Goal: Task Accomplishment & Management: Complete application form

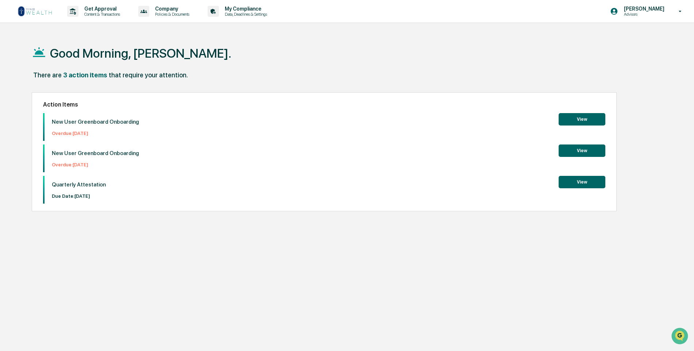
click at [594, 122] on button "View" at bounding box center [582, 119] width 47 height 12
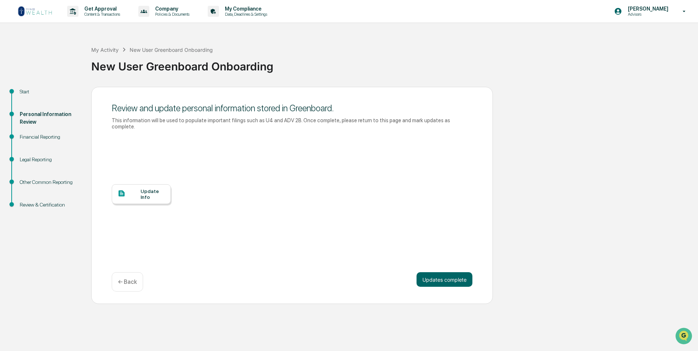
click at [46, 139] on div "Financial Reporting" at bounding box center [50, 137] width 60 height 8
click at [440, 276] on button "Updates complete" at bounding box center [445, 279] width 56 height 15
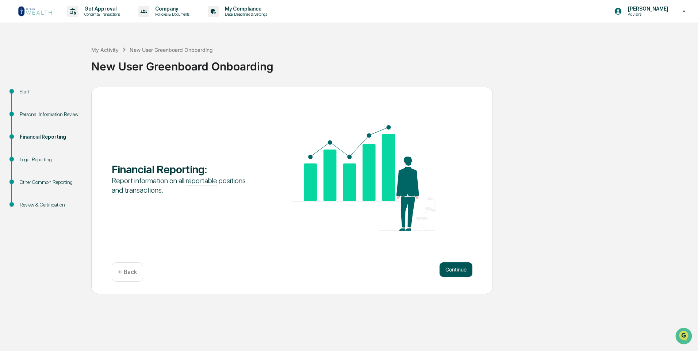
click at [457, 271] on button "Continue" at bounding box center [456, 270] width 33 height 15
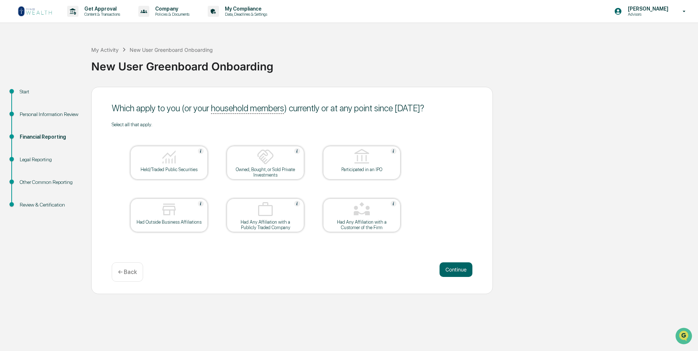
click at [165, 167] on div "Held/Traded Public Securities" at bounding box center [169, 169] width 66 height 5
click at [160, 213] on div at bounding box center [169, 210] width 73 height 19
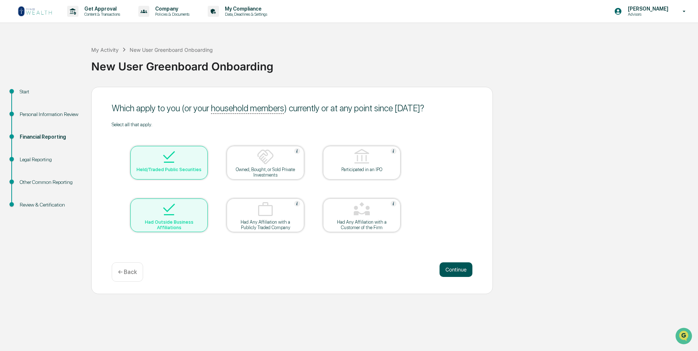
click at [453, 271] on button "Continue" at bounding box center [456, 270] width 33 height 15
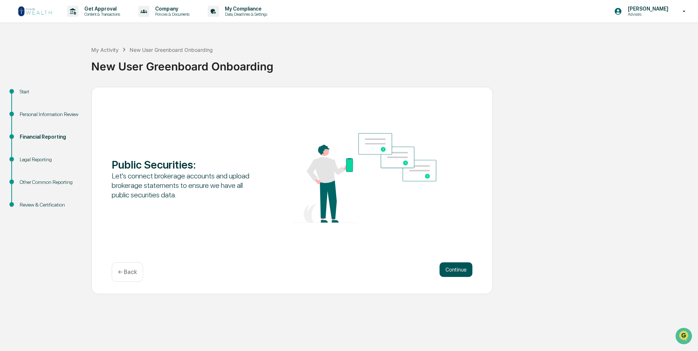
click at [453, 269] on button "Continue" at bounding box center [456, 270] width 33 height 15
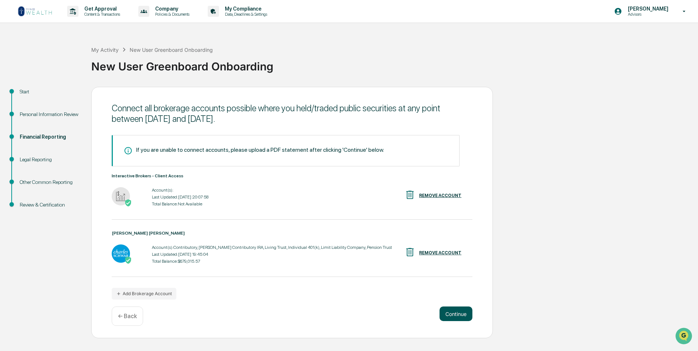
click at [452, 314] on button "Continue" at bounding box center [456, 314] width 33 height 15
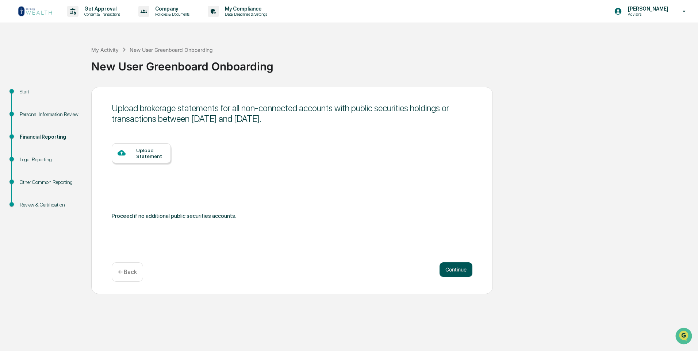
click at [455, 271] on button "Continue" at bounding box center [456, 270] width 33 height 15
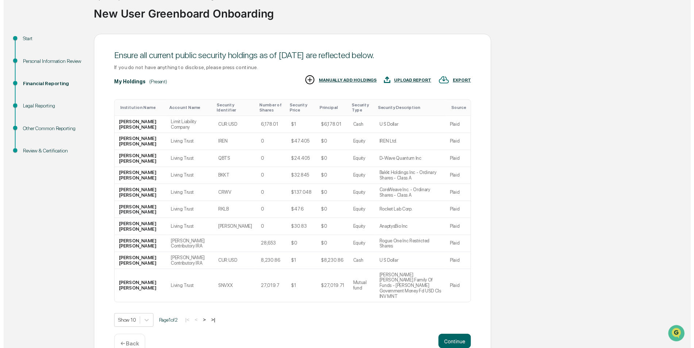
scroll to position [54, 0]
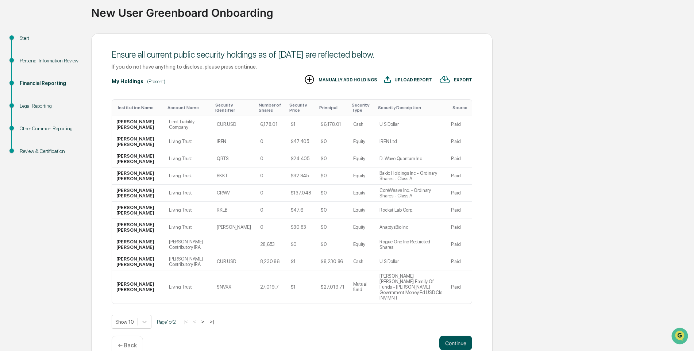
click at [462, 336] on button "Continue" at bounding box center [456, 343] width 33 height 15
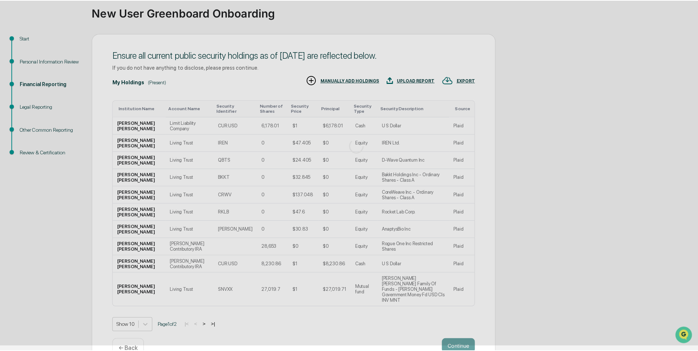
scroll to position [0, 0]
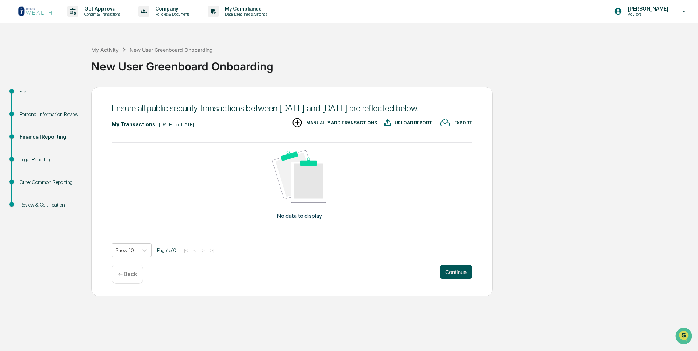
click at [454, 273] on button "Continue" at bounding box center [456, 272] width 33 height 15
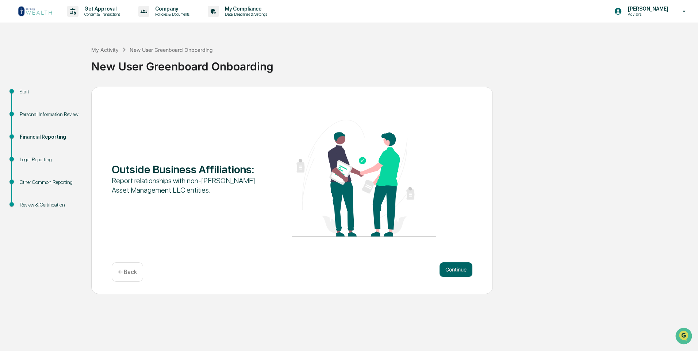
click at [454, 273] on button "Continue" at bounding box center [456, 270] width 33 height 15
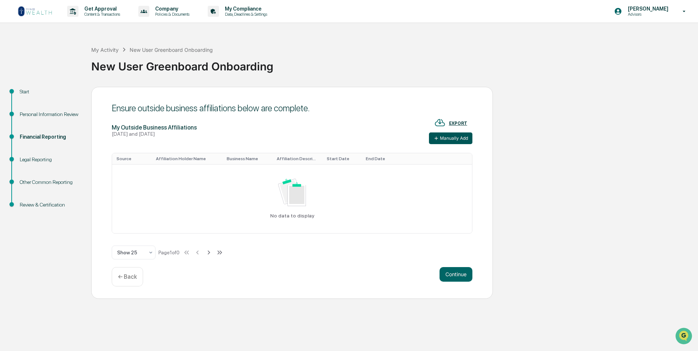
click at [445, 139] on button "Manually Add" at bounding box center [450, 139] width 43 height 12
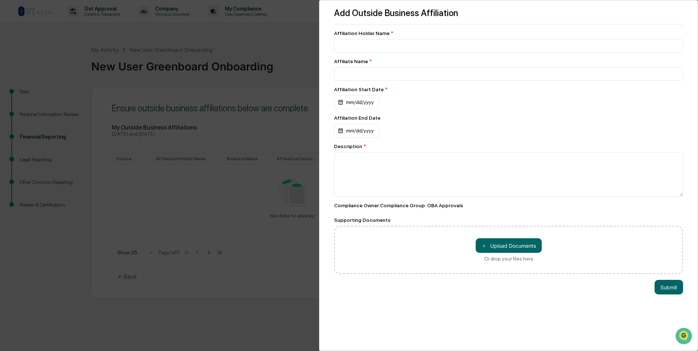
click at [302, 49] on div "Add Outside Business Affiliation Affiliation Holder Name * Affiliate Name * Aff…" at bounding box center [349, 175] width 698 height 351
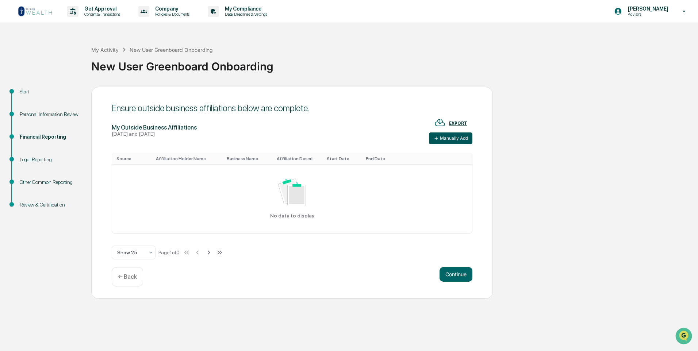
click at [451, 137] on button "Manually Add" at bounding box center [450, 139] width 43 height 12
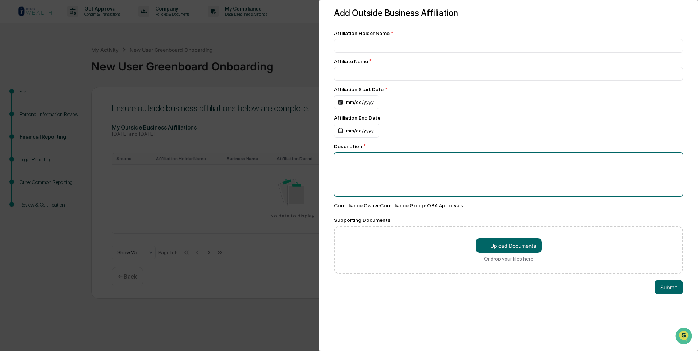
click at [356, 162] on textarea at bounding box center [508, 174] width 349 height 45
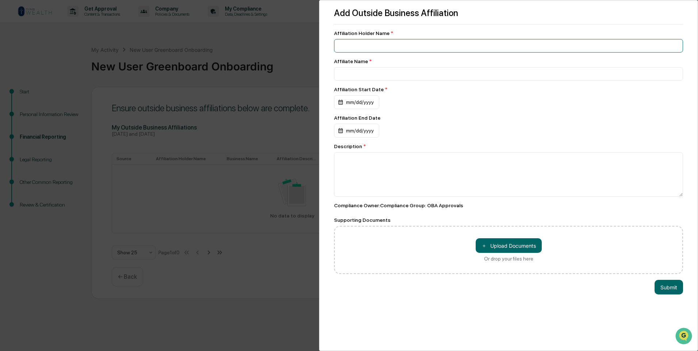
click at [350, 45] on input at bounding box center [508, 46] width 349 height 14
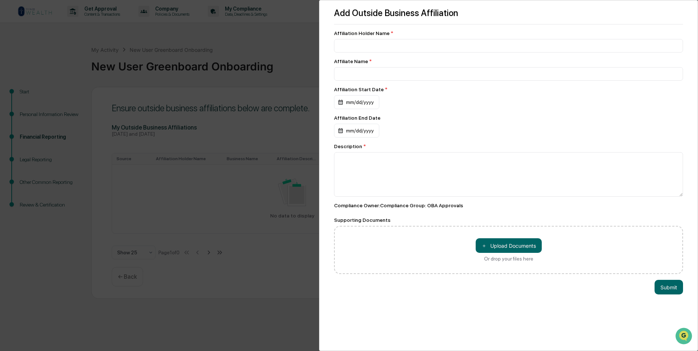
click at [290, 46] on div "Add Outside Business Affiliation Affiliation Holder Name * Affiliate Name * Aff…" at bounding box center [349, 175] width 698 height 351
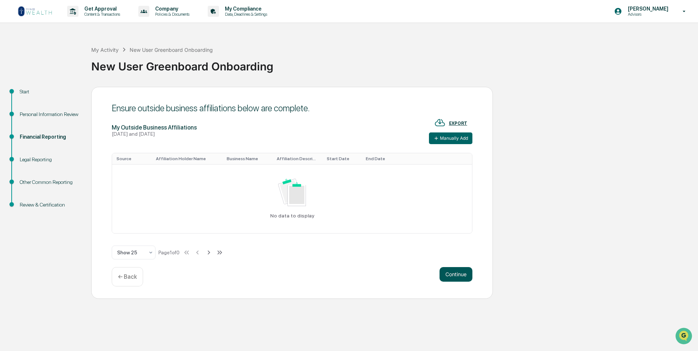
click at [456, 273] on button "Continue" at bounding box center [456, 274] width 33 height 15
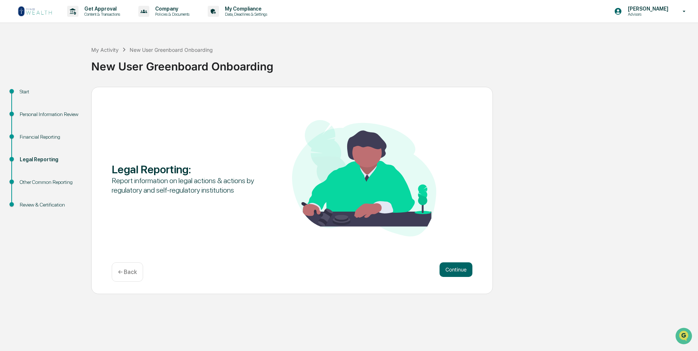
click at [456, 273] on button "Continue" at bounding box center [456, 270] width 33 height 15
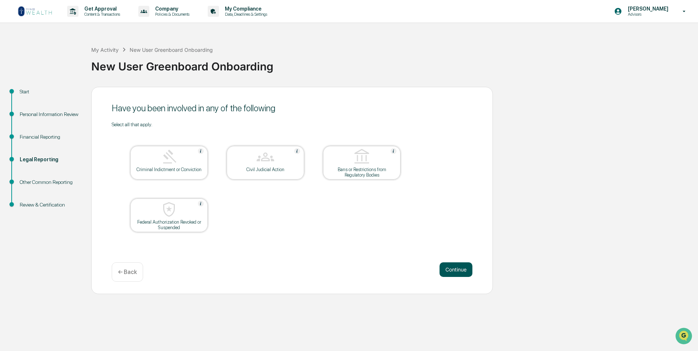
click at [456, 273] on button "Continue" at bounding box center [456, 270] width 33 height 15
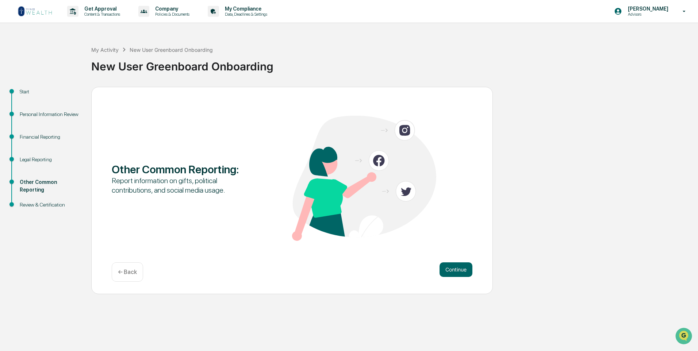
click at [456, 273] on button "Continue" at bounding box center [456, 270] width 33 height 15
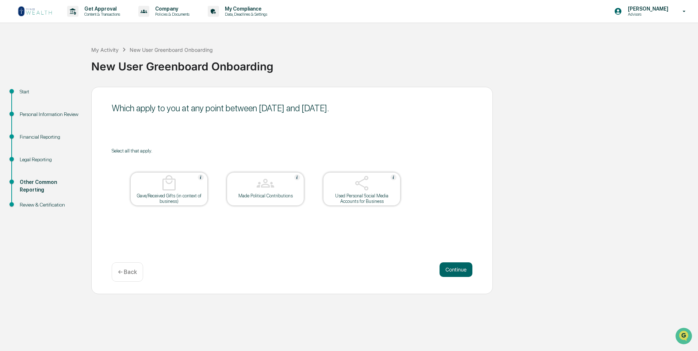
click at [456, 273] on button "Continue" at bounding box center [456, 270] width 33 height 15
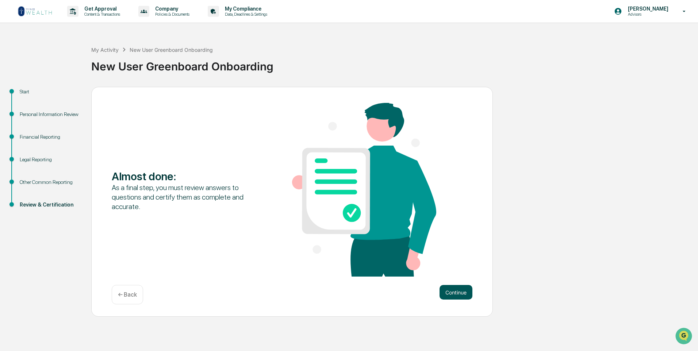
click at [456, 294] on button "Continue" at bounding box center [456, 292] width 33 height 15
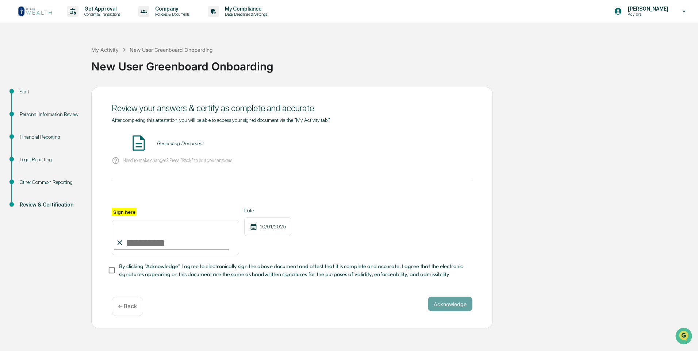
click at [133, 245] on input "Sign here" at bounding box center [175, 237] width 127 height 35
click at [149, 244] on input "Sign here" at bounding box center [175, 237] width 127 height 35
type input "**********"
click at [438, 142] on button "VIEW" at bounding box center [430, 143] width 47 height 12
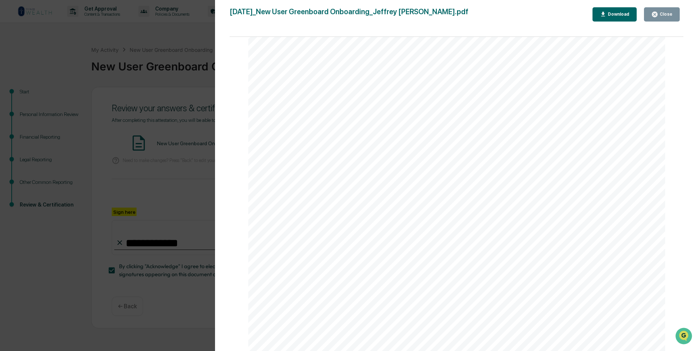
scroll to position [2749, 0]
click at [662, 15] on div "Close" at bounding box center [665, 14] width 14 height 5
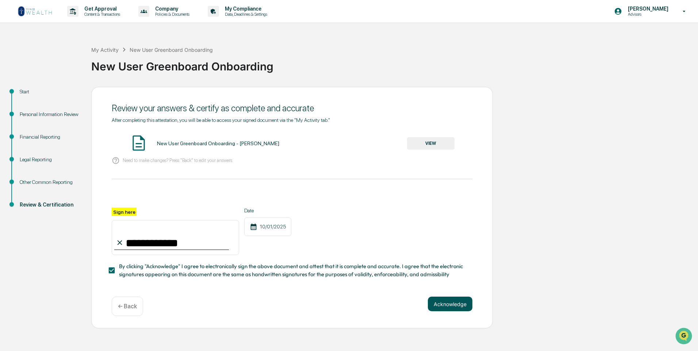
click at [453, 307] on button "Acknowledge" at bounding box center [450, 304] width 45 height 15
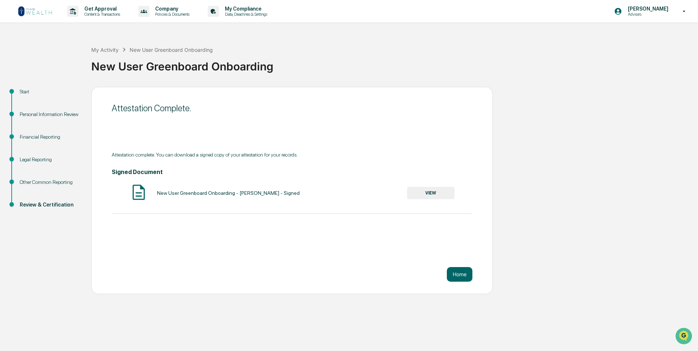
click at [427, 194] on button "VIEW" at bounding box center [430, 193] width 47 height 12
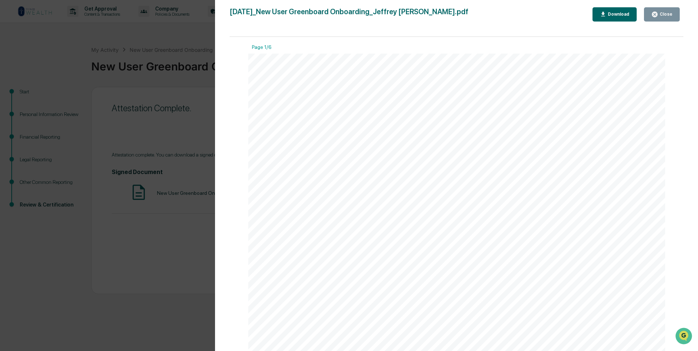
click at [619, 16] on div "Download" at bounding box center [617, 14] width 23 height 5
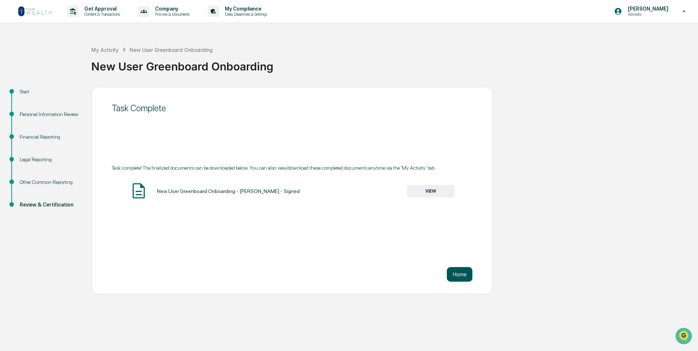
click at [461, 274] on button "Home" at bounding box center [460, 274] width 26 height 15
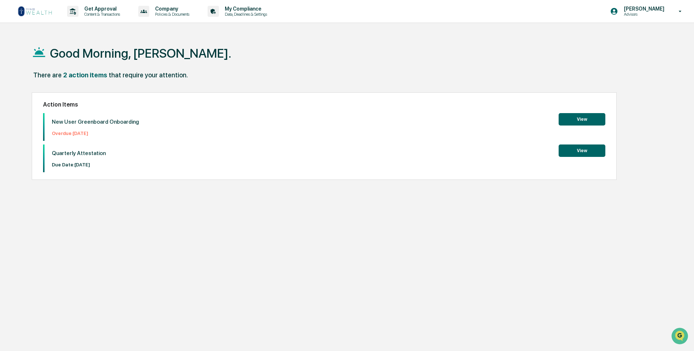
click at [575, 122] on button "View" at bounding box center [582, 119] width 47 height 12
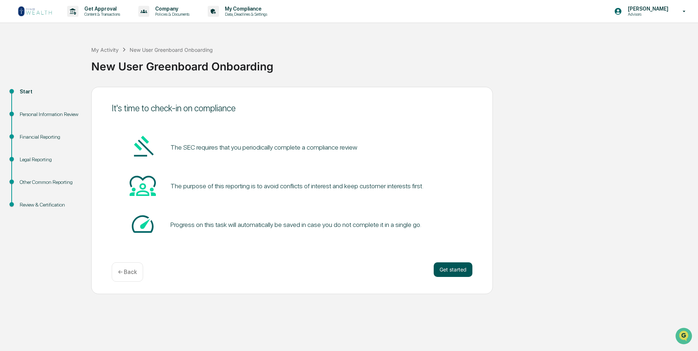
click at [449, 270] on button "Get started" at bounding box center [453, 270] width 39 height 15
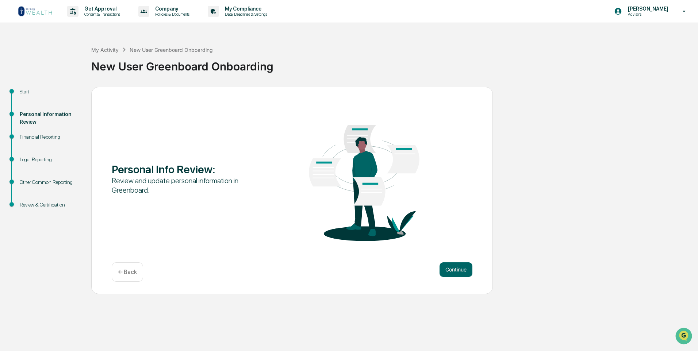
click at [449, 270] on button "Continue" at bounding box center [456, 270] width 33 height 15
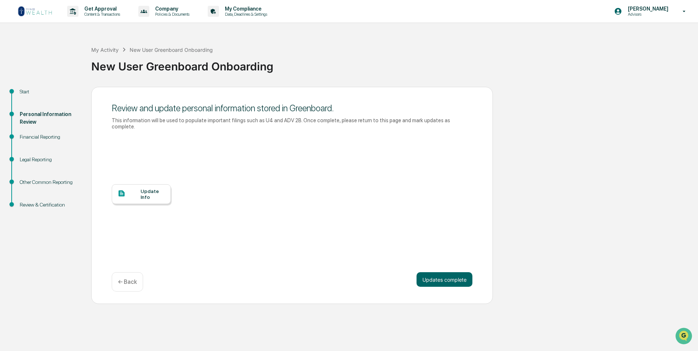
click at [148, 188] on div "Update Info" at bounding box center [153, 194] width 24 height 12
click at [28, 93] on div "Start" at bounding box center [50, 92] width 60 height 8
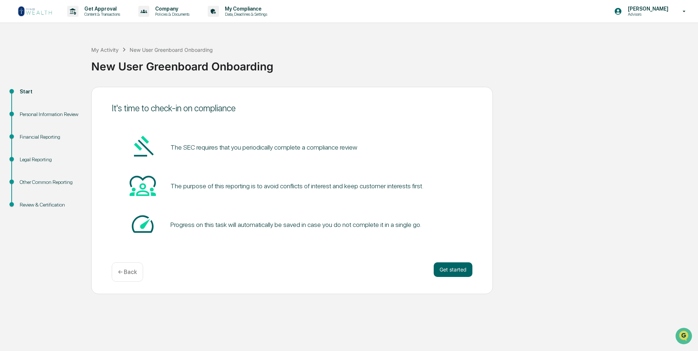
click at [31, 114] on div "Personal Information Review" at bounding box center [50, 115] width 60 height 8
click at [27, 138] on div "Financial Reporting" at bounding box center [50, 137] width 60 height 8
click at [23, 160] on div "Legal Reporting" at bounding box center [50, 160] width 60 height 8
click at [134, 271] on p "← Back" at bounding box center [127, 272] width 19 height 7
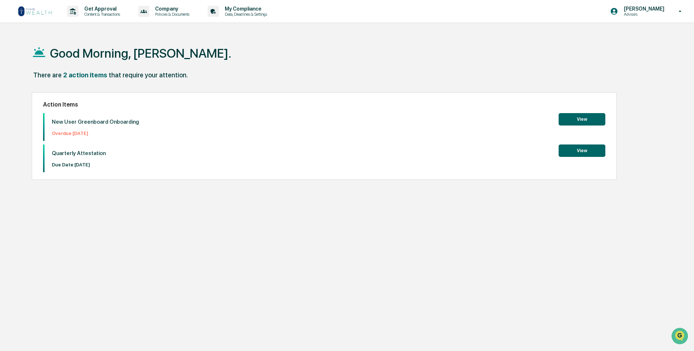
click at [575, 121] on button "View" at bounding box center [582, 119] width 47 height 12
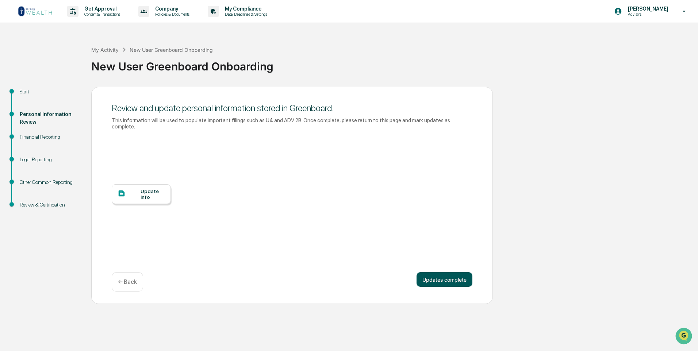
click at [444, 276] on button "Updates complete" at bounding box center [445, 279] width 56 height 15
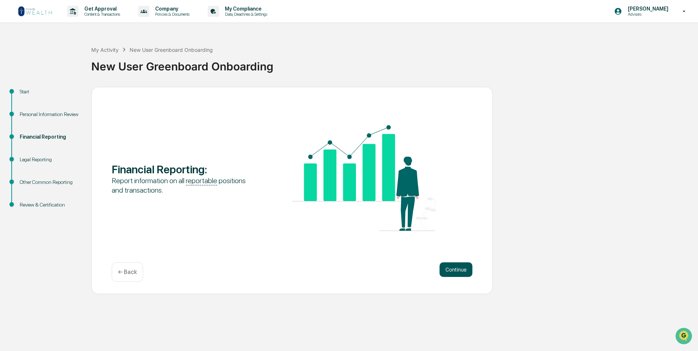
click at [447, 269] on button "Continue" at bounding box center [456, 270] width 33 height 15
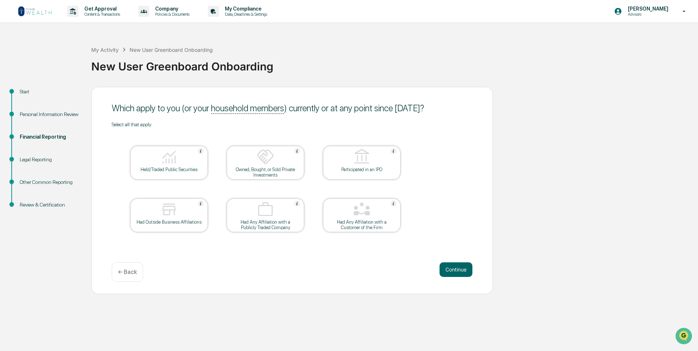
click at [447, 269] on button "Continue" at bounding box center [456, 270] width 33 height 15
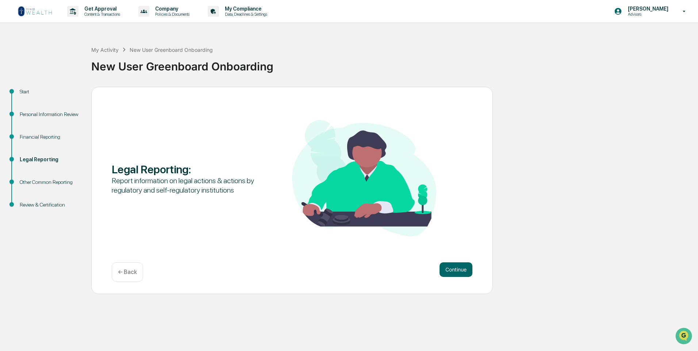
click at [447, 269] on button "Continue" at bounding box center [456, 270] width 33 height 15
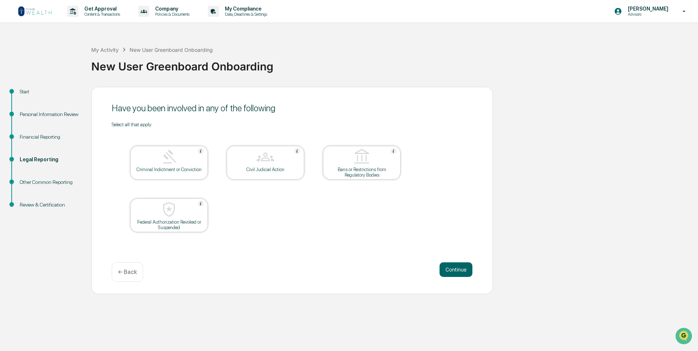
click at [447, 269] on button "Continue" at bounding box center [456, 270] width 33 height 15
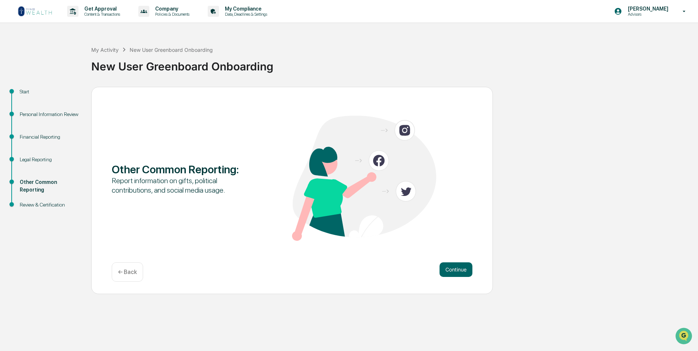
click at [447, 269] on button "Continue" at bounding box center [456, 270] width 33 height 15
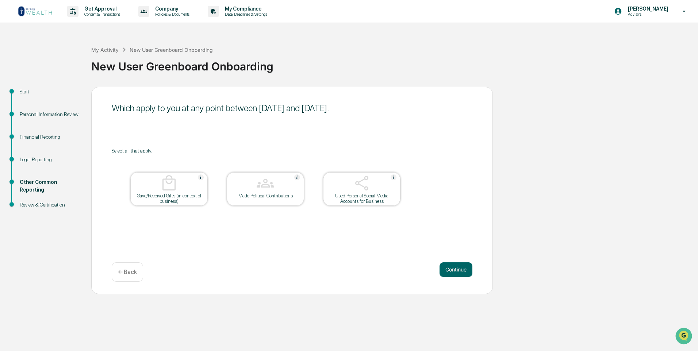
click at [447, 269] on button "Continue" at bounding box center [456, 270] width 33 height 15
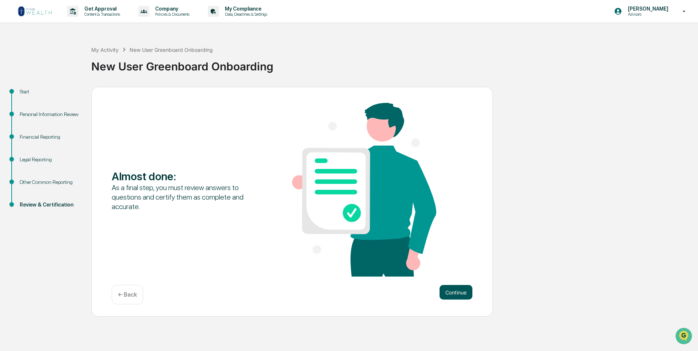
click at [456, 291] on button "Continue" at bounding box center [456, 292] width 33 height 15
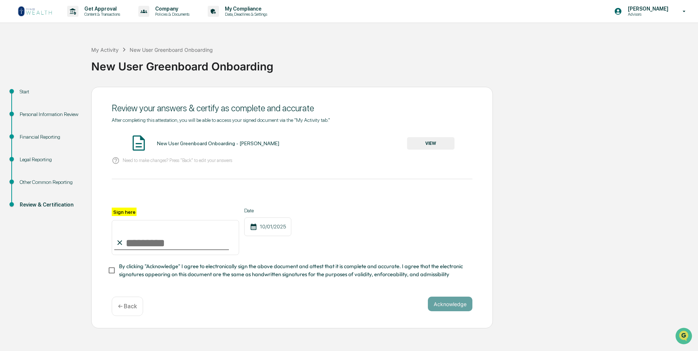
click at [154, 246] on input "Sign here" at bounding box center [175, 237] width 127 height 35
type input "**********"
click at [453, 306] on button "Acknowledge" at bounding box center [450, 304] width 45 height 15
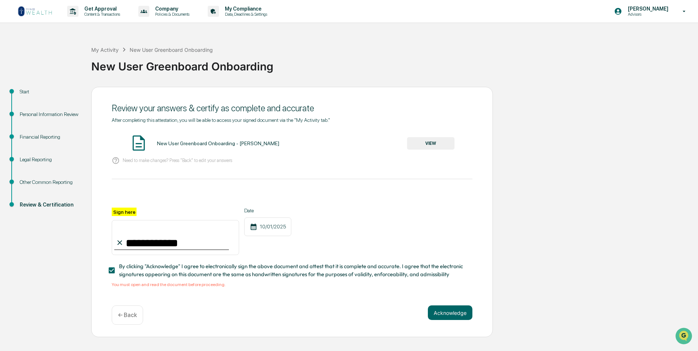
click at [422, 142] on button "VIEW" at bounding box center [430, 143] width 47 height 12
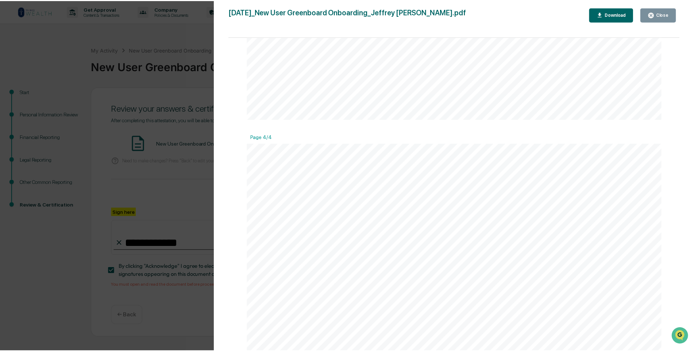
scroll to position [2135, 0]
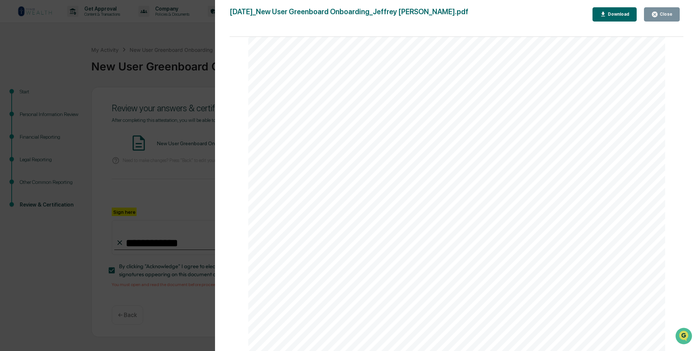
click at [670, 13] on div "Close" at bounding box center [665, 14] width 14 height 5
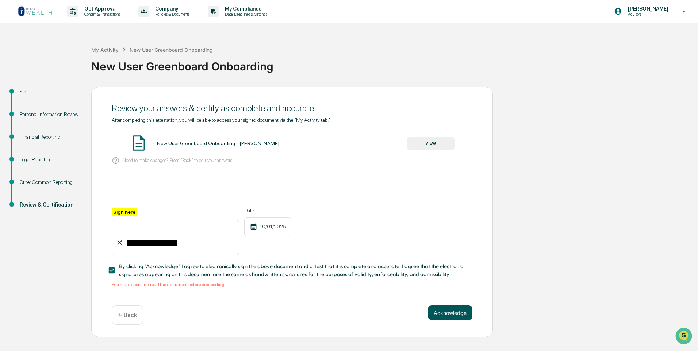
click at [447, 314] on button "Acknowledge" at bounding box center [450, 313] width 45 height 15
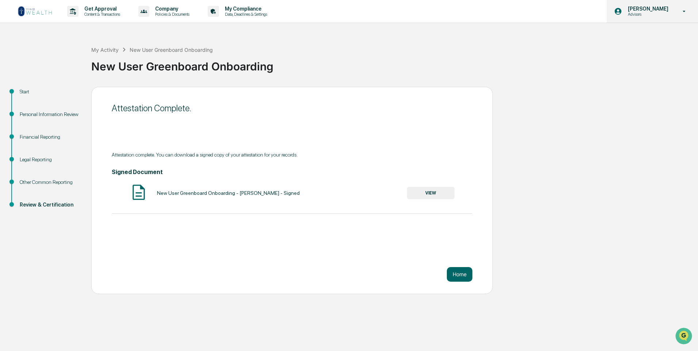
click at [652, 7] on p "[PERSON_NAME]" at bounding box center [647, 9] width 50 height 6
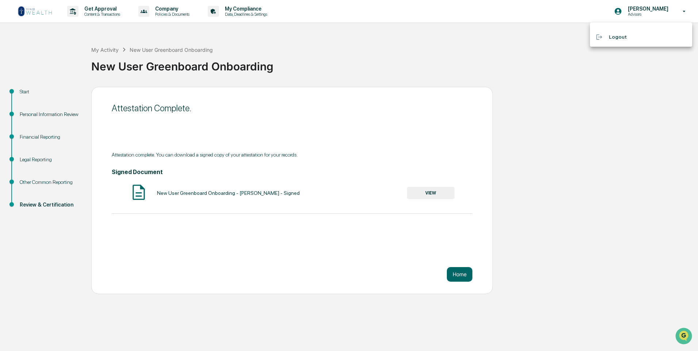
click at [605, 95] on div at bounding box center [349, 175] width 698 height 351
click at [35, 11] on img at bounding box center [35, 11] width 35 height 12
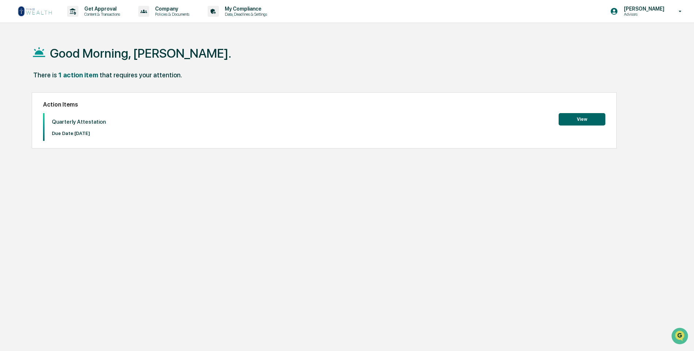
click at [584, 120] on button "View" at bounding box center [582, 119] width 47 height 12
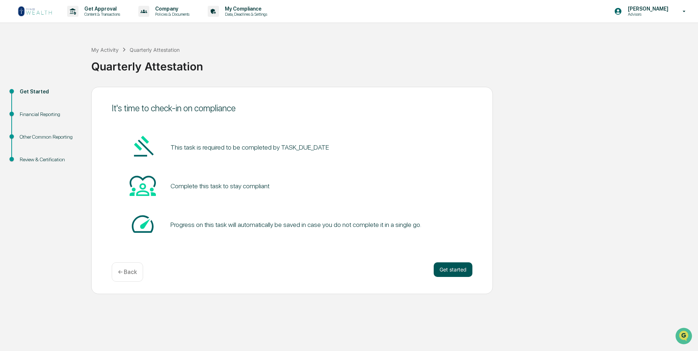
click at [454, 269] on button "Get started" at bounding box center [453, 270] width 39 height 15
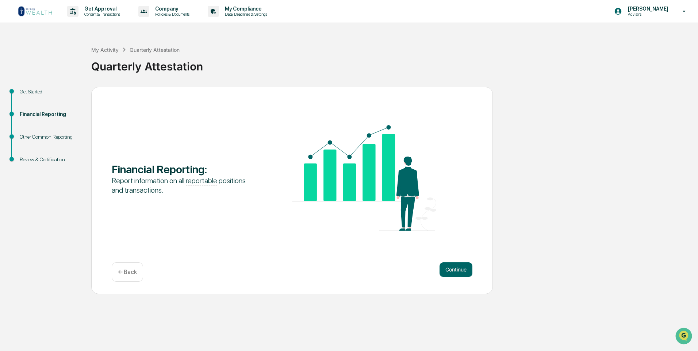
click at [454, 269] on button "Continue" at bounding box center [456, 270] width 33 height 15
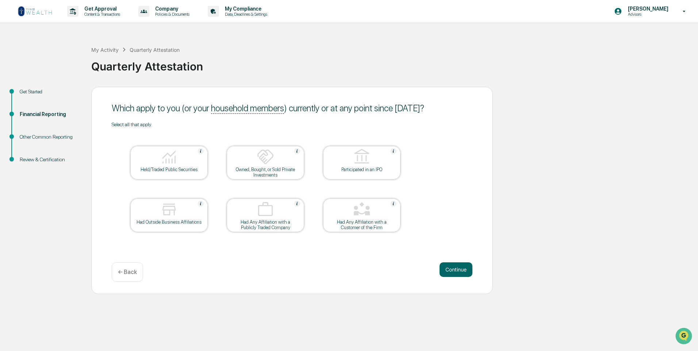
click at [167, 164] on img at bounding box center [169, 157] width 18 height 18
click at [459, 273] on button "Continue" at bounding box center [456, 270] width 33 height 15
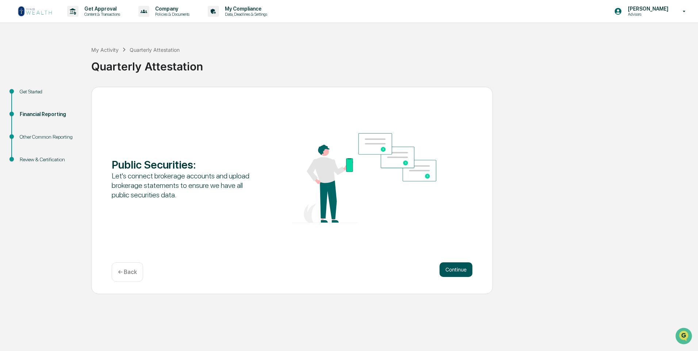
click at [458, 269] on button "Continue" at bounding box center [456, 270] width 33 height 15
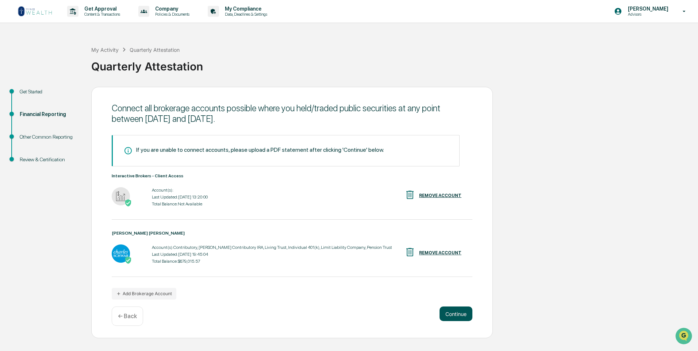
click at [447, 313] on button "Continue" at bounding box center [456, 314] width 33 height 15
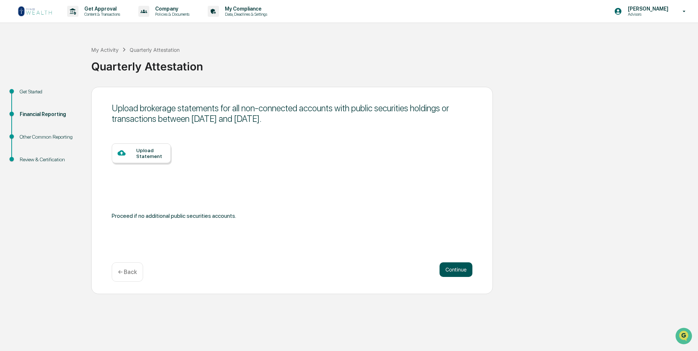
click at [451, 273] on button "Continue" at bounding box center [456, 270] width 33 height 15
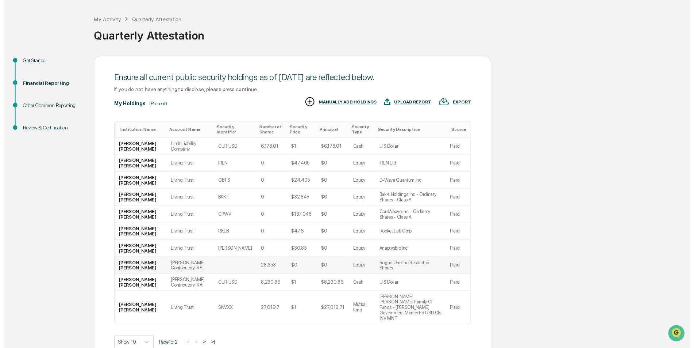
scroll to position [54, 0]
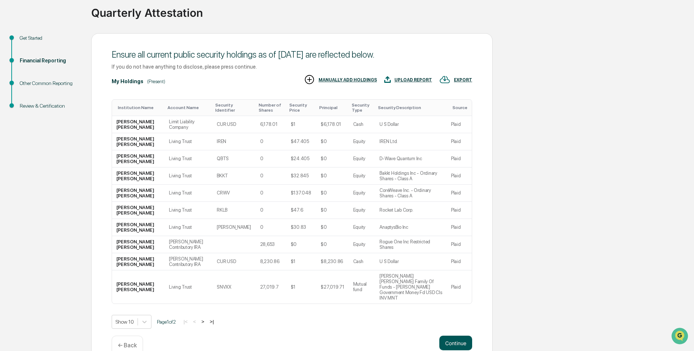
click at [448, 336] on button "Continue" at bounding box center [456, 343] width 33 height 15
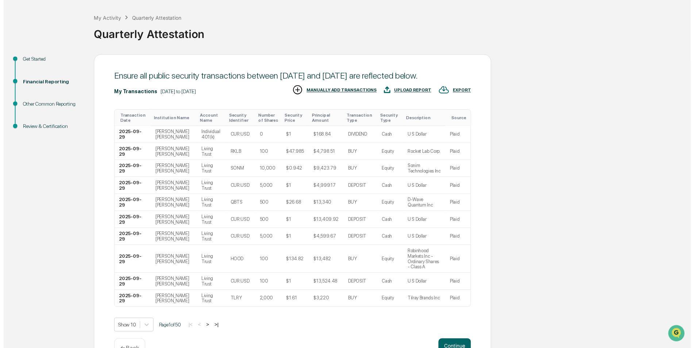
scroll to position [59, 0]
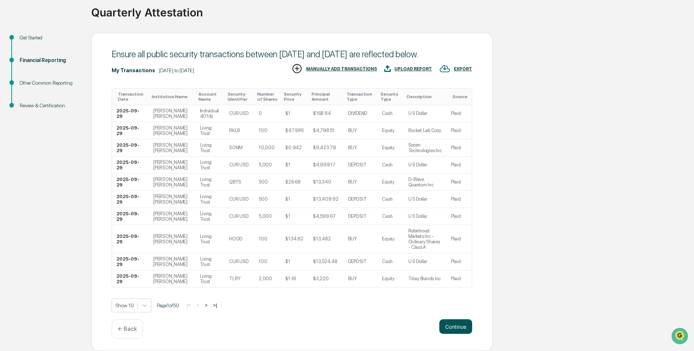
click at [458, 328] on button "Continue" at bounding box center [456, 326] width 33 height 15
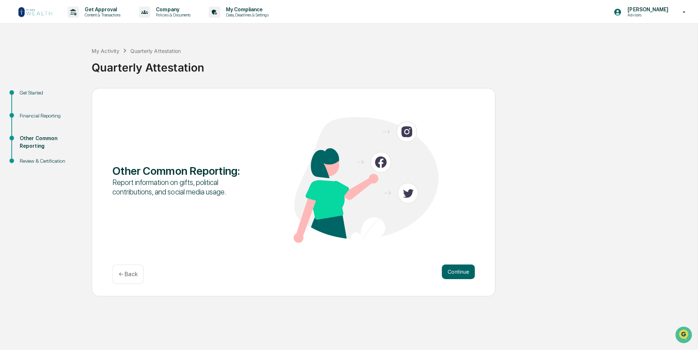
scroll to position [0, 0]
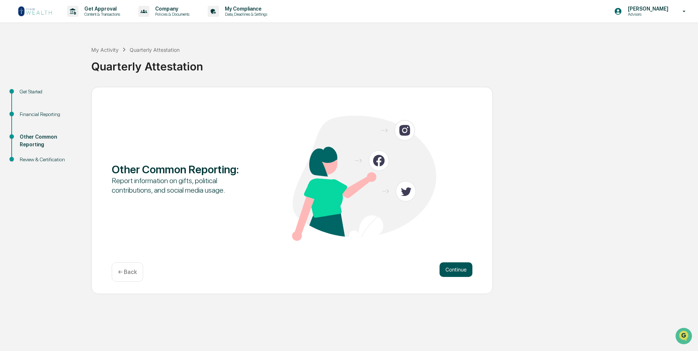
click at [452, 269] on button "Continue" at bounding box center [456, 270] width 33 height 15
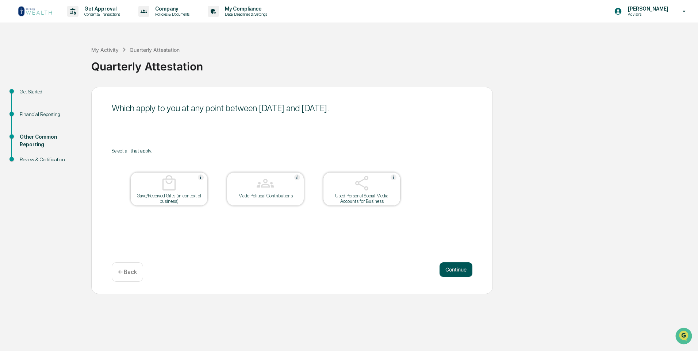
click at [453, 268] on button "Continue" at bounding box center [456, 270] width 33 height 15
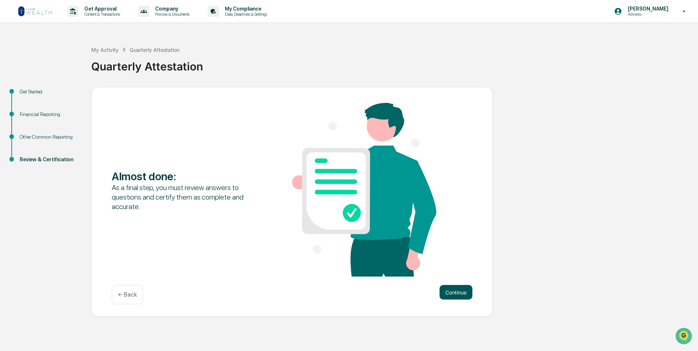
click at [455, 291] on button "Continue" at bounding box center [456, 292] width 33 height 15
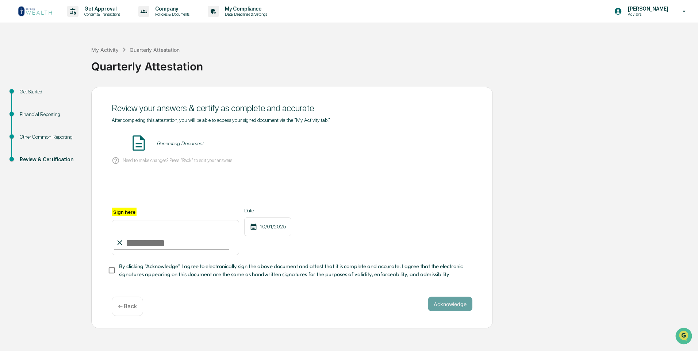
click at [134, 242] on input "Sign here" at bounding box center [175, 237] width 127 height 35
type input "**********"
click at [426, 143] on button "VIEW" at bounding box center [430, 143] width 47 height 12
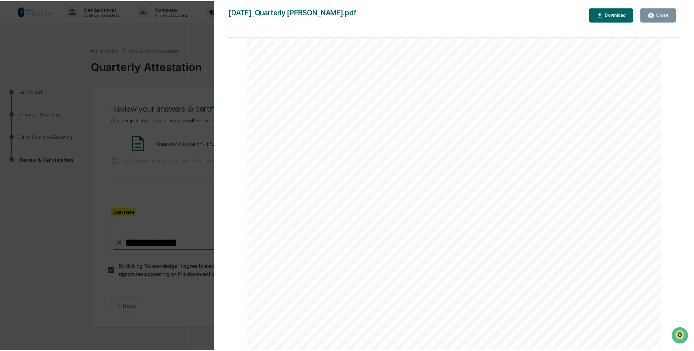
scroll to position [10733, 0]
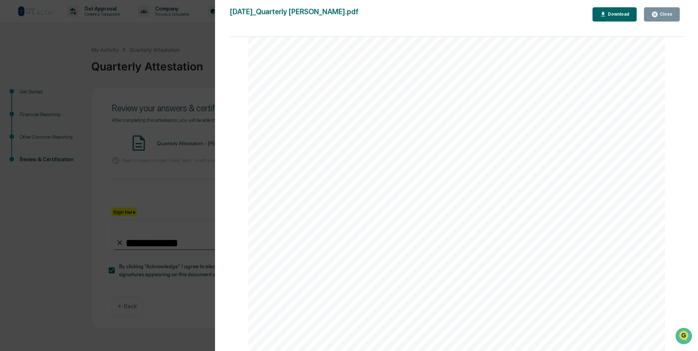
click at [60, 240] on div "Version History [DATE] 01:22 PM [PERSON_NAME] [DATE]_Quarterly [PERSON_NAME].pd…" at bounding box center [349, 175] width 698 height 351
click at [666, 15] on div "Close" at bounding box center [665, 14] width 14 height 5
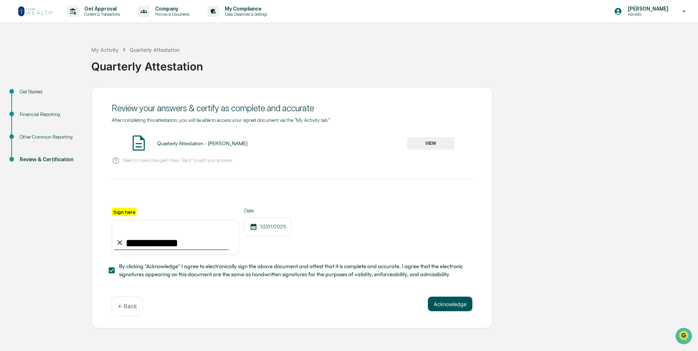
click at [444, 308] on button "Acknowledge" at bounding box center [450, 304] width 45 height 15
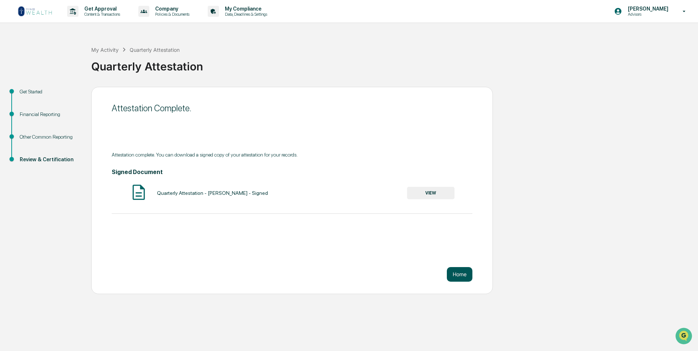
click at [460, 276] on button "Home" at bounding box center [460, 274] width 26 height 15
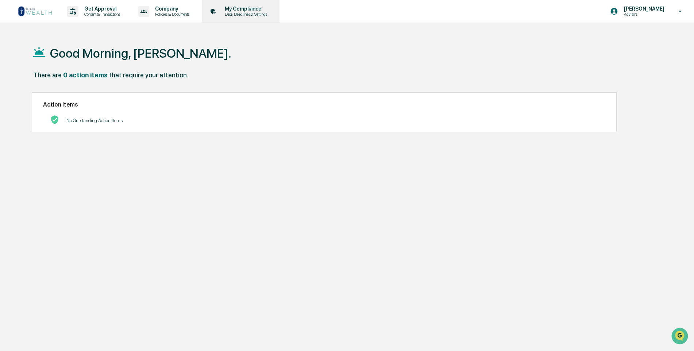
click at [245, 6] on p "My Compliance" at bounding box center [245, 9] width 52 height 6
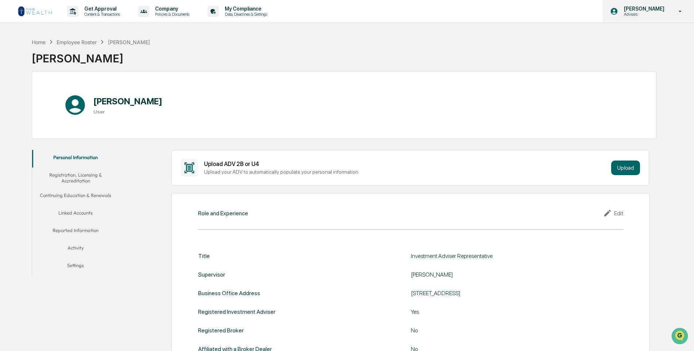
click at [648, 12] on p "Advisors" at bounding box center [644, 14] width 50 height 5
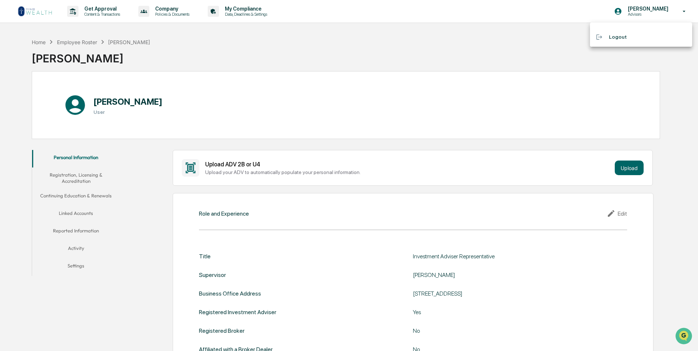
click at [616, 38] on li "Logout" at bounding box center [641, 37] width 102 height 14
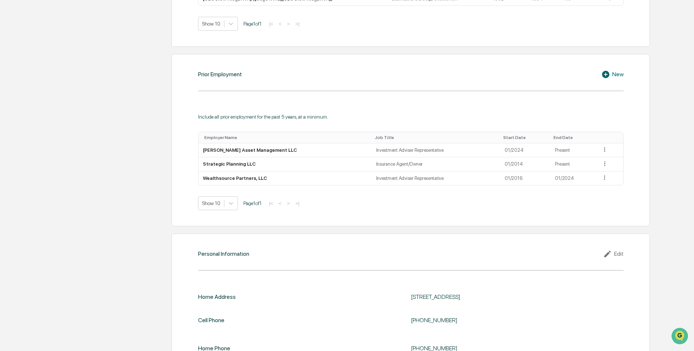
scroll to position [540, 0]
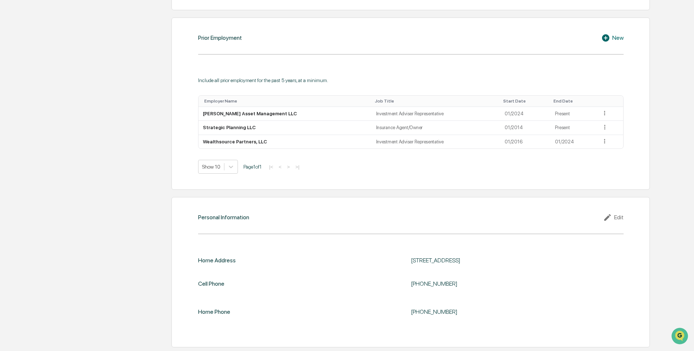
click at [617, 219] on div "Edit" at bounding box center [614, 217] width 20 height 9
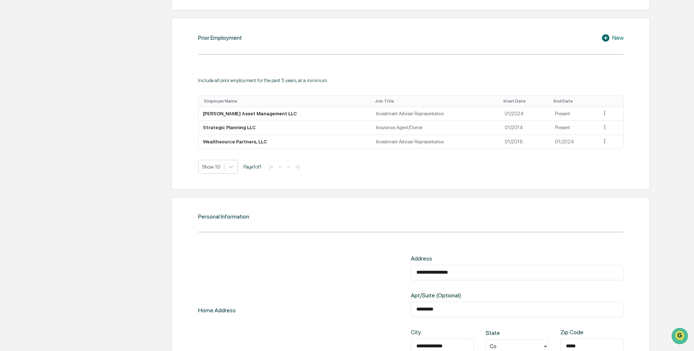
click at [466, 269] on input "**********" at bounding box center [518, 272] width 202 height 7
type input "*"
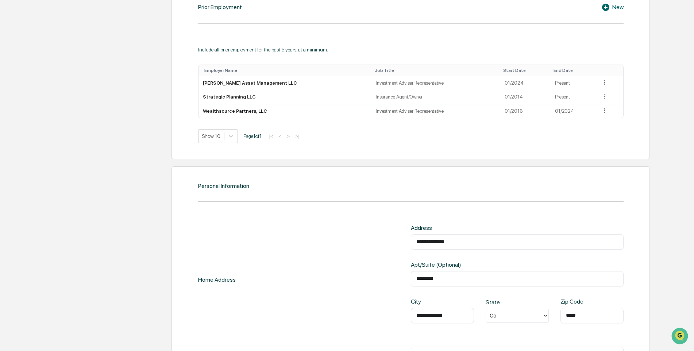
scroll to position [613, 0]
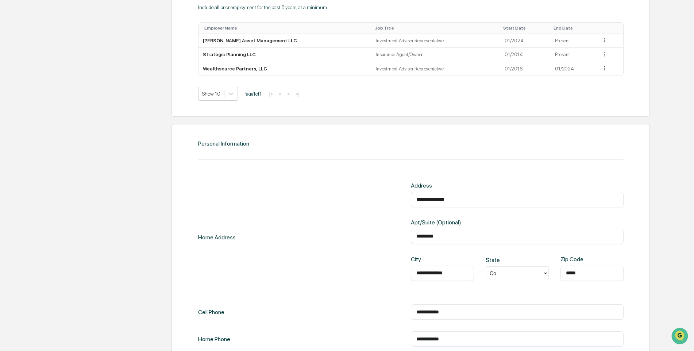
type input "**********"
click at [450, 238] on input "*********" at bounding box center [518, 236] width 202 height 7
type input "*"
click at [632, 270] on div "**********" at bounding box center [411, 256] width 478 height 265
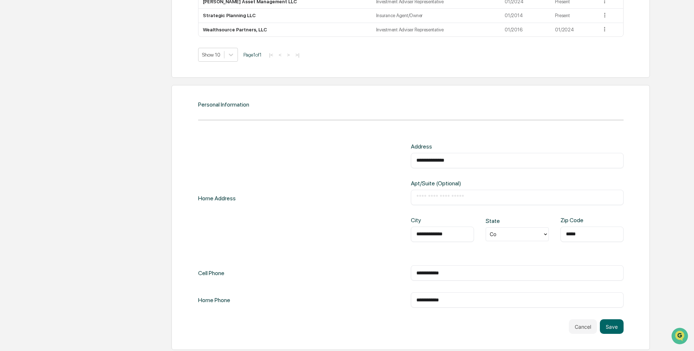
scroll to position [655, 0]
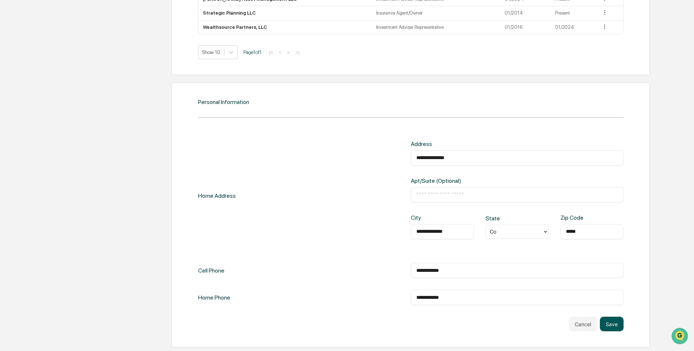
click at [613, 326] on button "Save" at bounding box center [612, 324] width 24 height 15
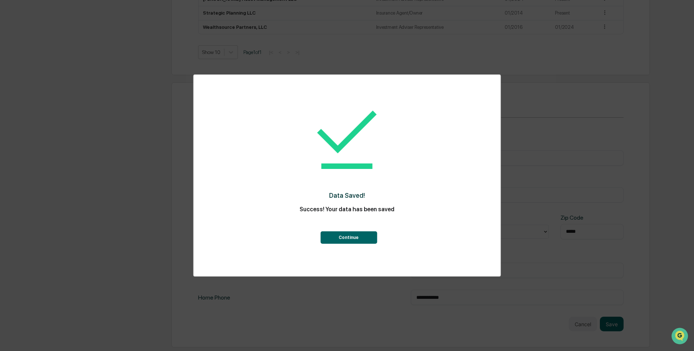
click at [357, 238] on button "Continue" at bounding box center [349, 237] width 57 height 12
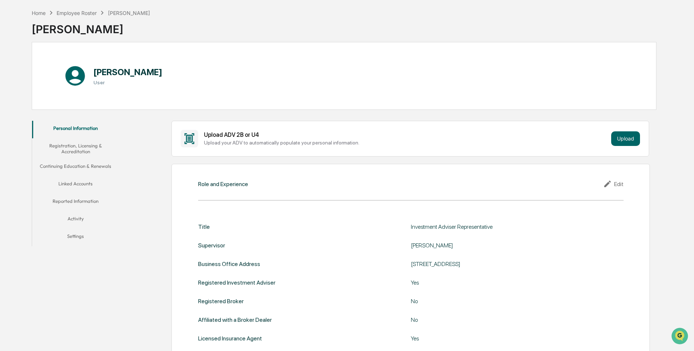
scroll to position [0, 0]
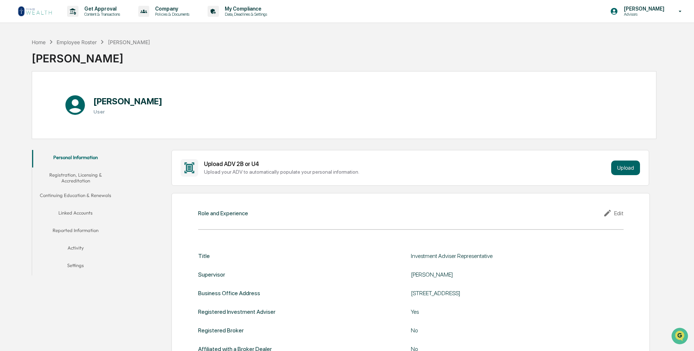
click at [68, 178] on button "Registration, Licensing & Accreditation" at bounding box center [75, 178] width 87 height 21
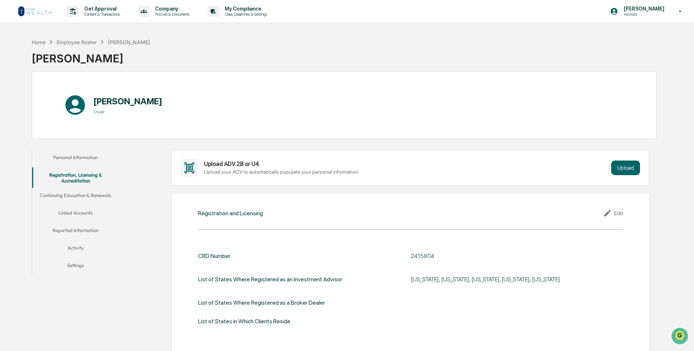
click at [76, 196] on button "Continuing Education & Renewals" at bounding box center [75, 197] width 87 height 18
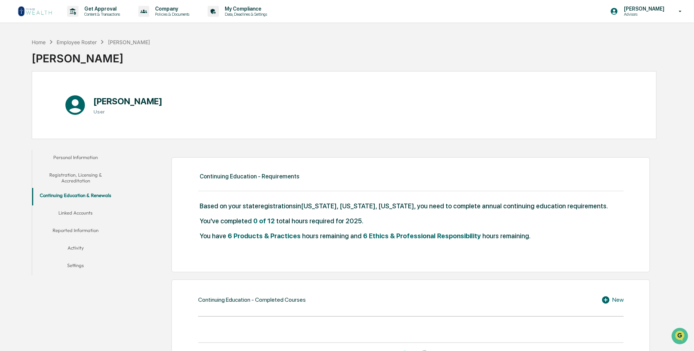
click at [74, 214] on button "Linked Accounts" at bounding box center [75, 215] width 87 height 18
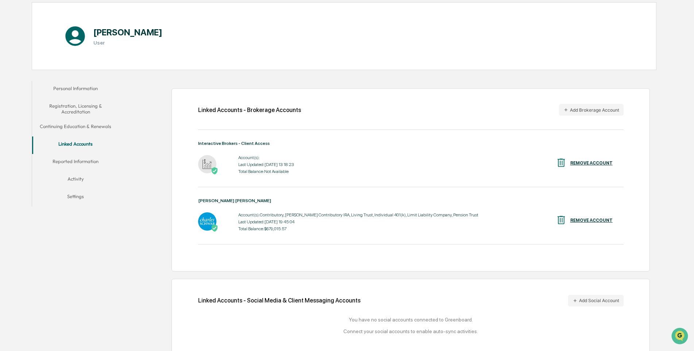
scroll to position [79, 0]
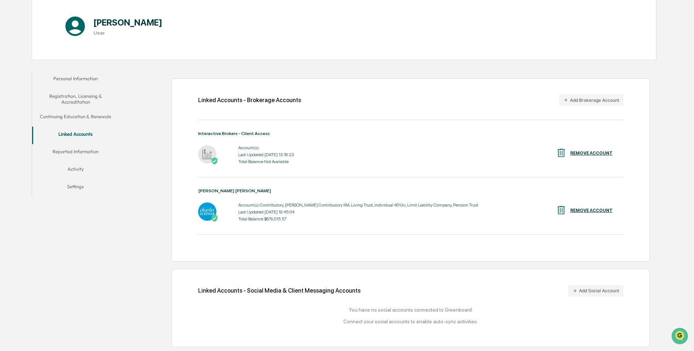
click at [78, 153] on button "Reported Information" at bounding box center [75, 153] width 87 height 18
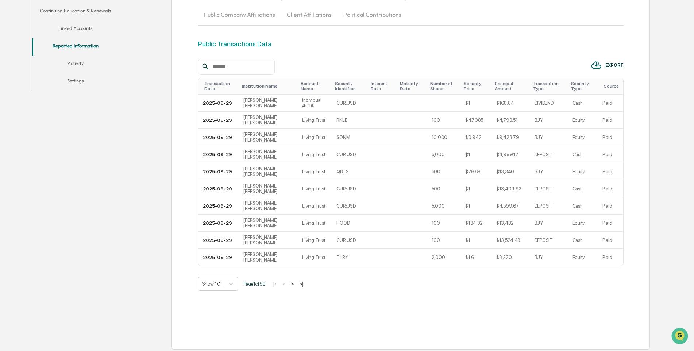
scroll to position [187, 0]
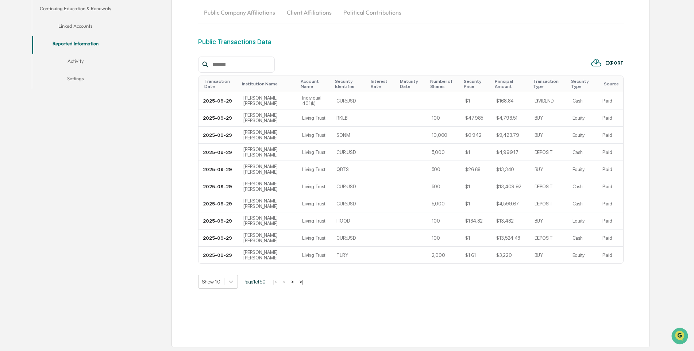
click at [78, 61] on button "Activity" at bounding box center [75, 63] width 87 height 18
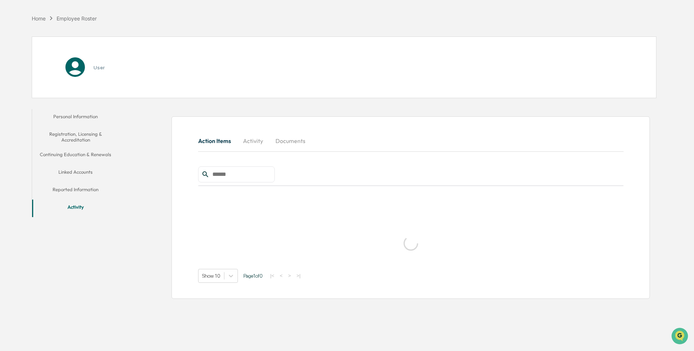
scroll to position [35, 0]
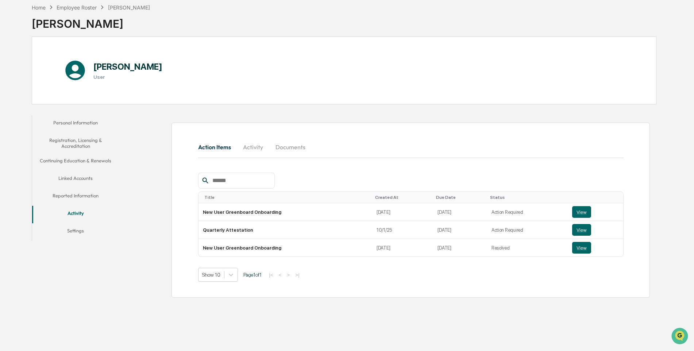
click at [250, 145] on button "Activity" at bounding box center [253, 147] width 33 height 18
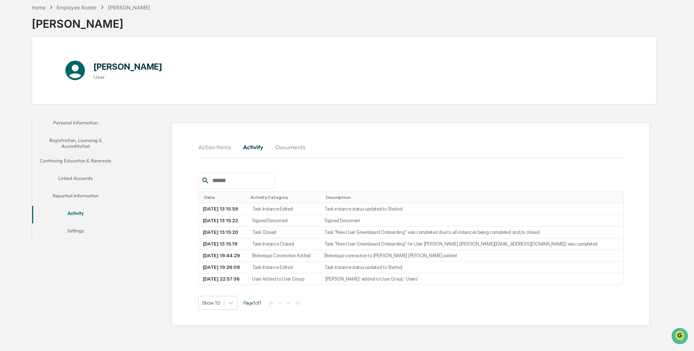
click at [291, 149] on button "Documents" at bounding box center [291, 147] width 42 height 18
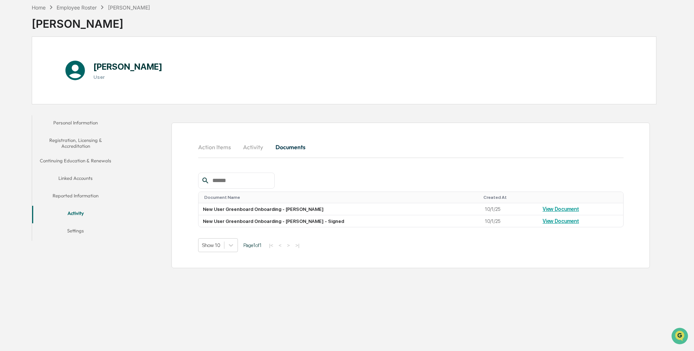
click at [214, 148] on button "Action Items" at bounding box center [217, 147] width 39 height 18
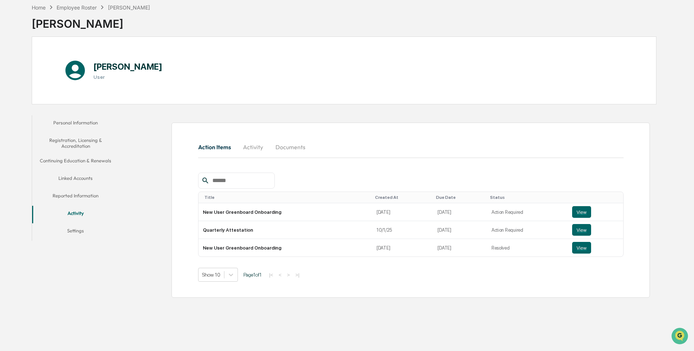
click at [74, 230] on button "Settings" at bounding box center [75, 232] width 87 height 18
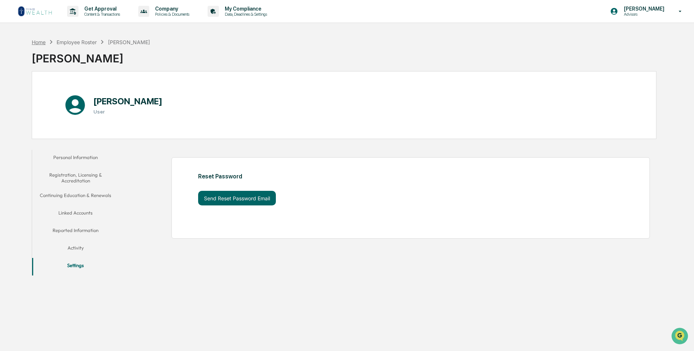
click at [39, 42] on div "Home" at bounding box center [39, 42] width 14 height 6
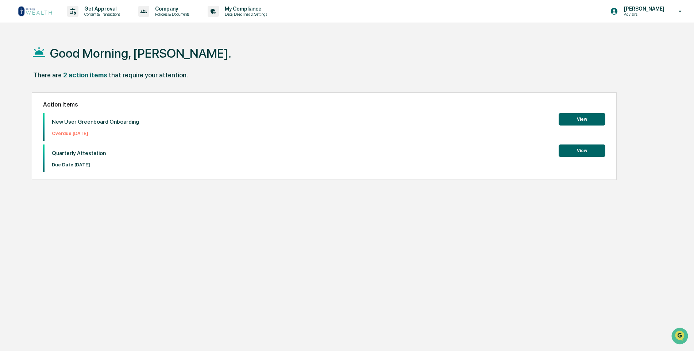
click at [582, 120] on button "View" at bounding box center [582, 119] width 47 height 12
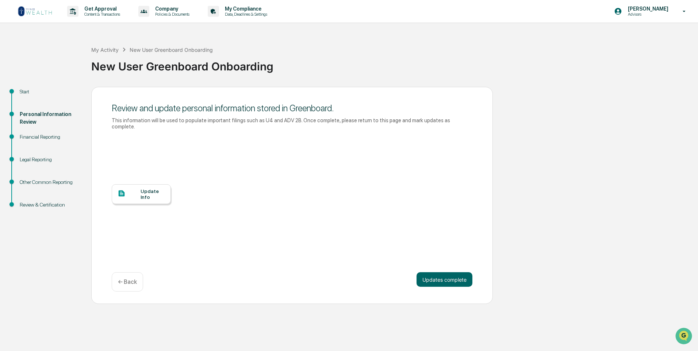
click at [35, 204] on div "Review & Certification" at bounding box center [50, 205] width 60 height 8
